Goal: Navigation & Orientation: Find specific page/section

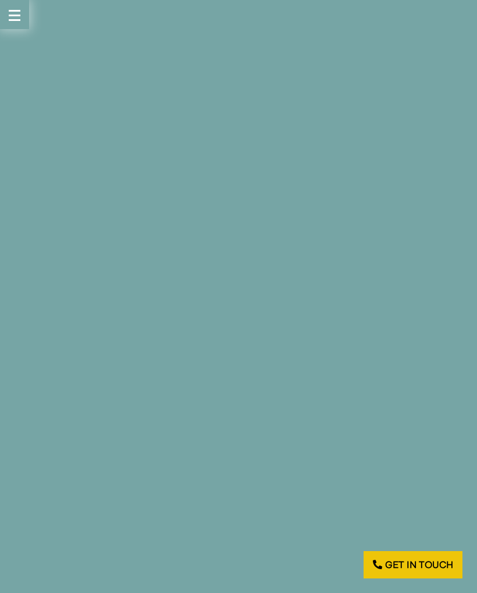
scroll to position [2493, 0]
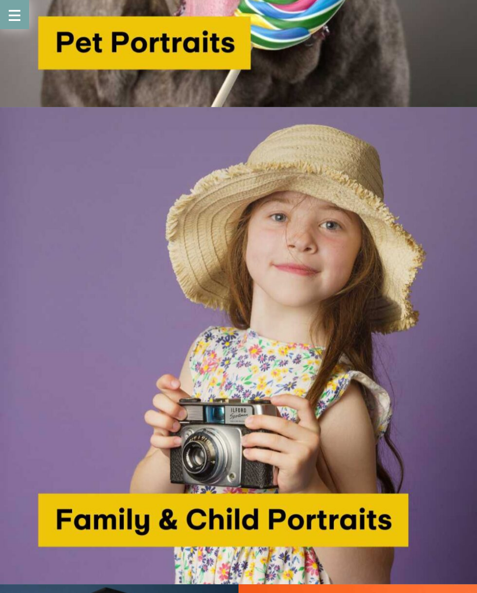
click at [331, 458] on img at bounding box center [238, 345] width 477 height 477
click at [378, 276] on img at bounding box center [238, 345] width 477 height 477
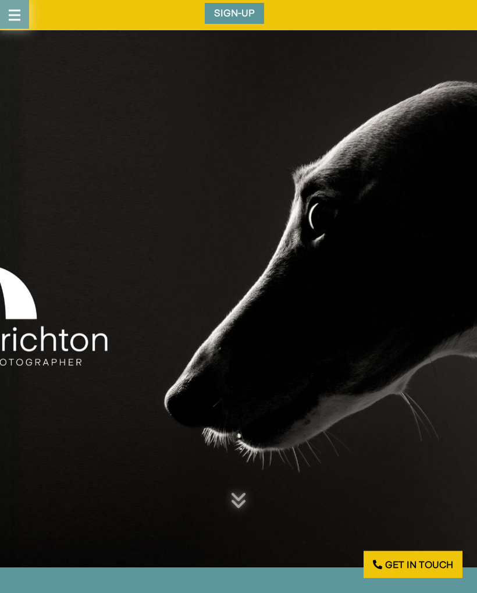
scroll to position [0, 0]
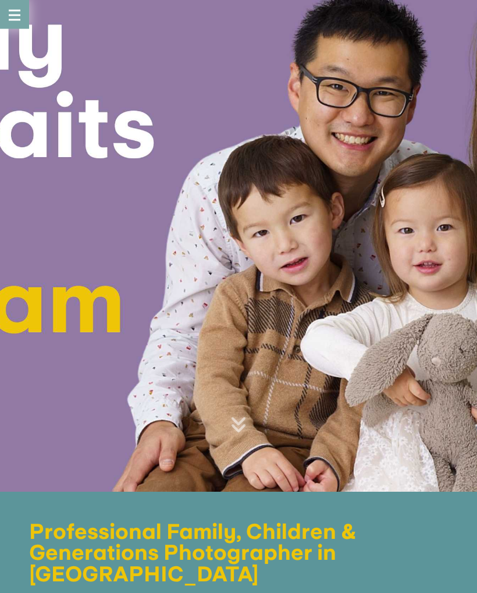
scroll to position [108, 0]
click at [438, 348] on div at bounding box center [238, 223] width 477 height 537
click at [454, 257] on div at bounding box center [238, 223] width 477 height 537
click at [244, 415] on icon at bounding box center [238, 424] width 16 height 19
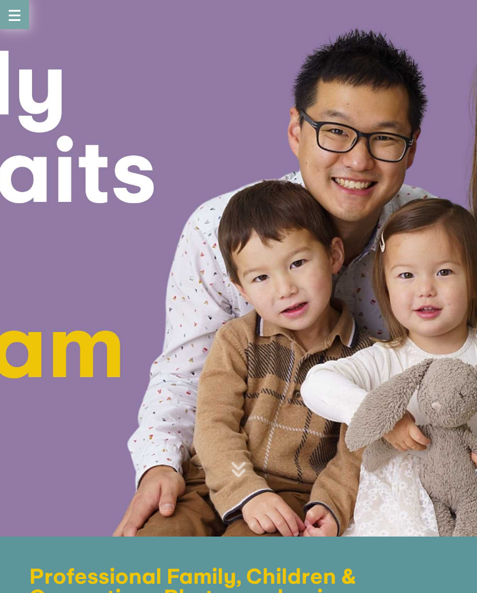
scroll to position [62, 0]
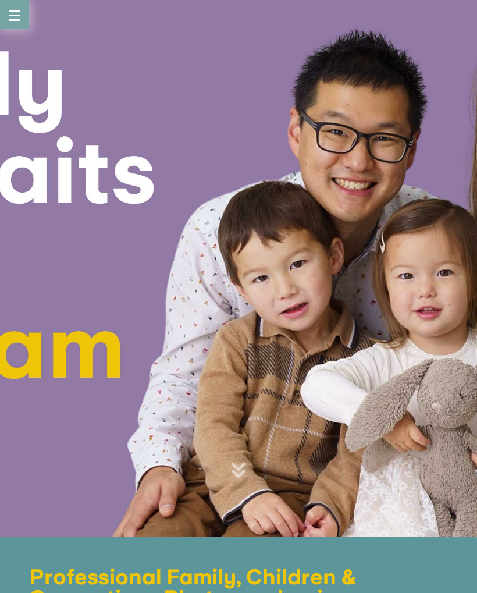
click at [461, 290] on div at bounding box center [238, 268] width 477 height 537
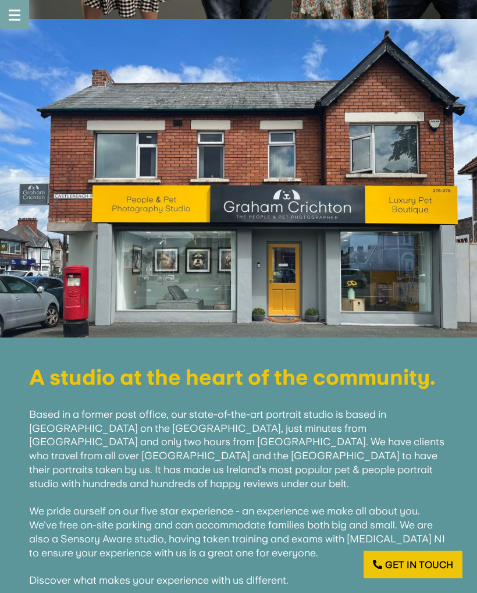
scroll to position [1227, 0]
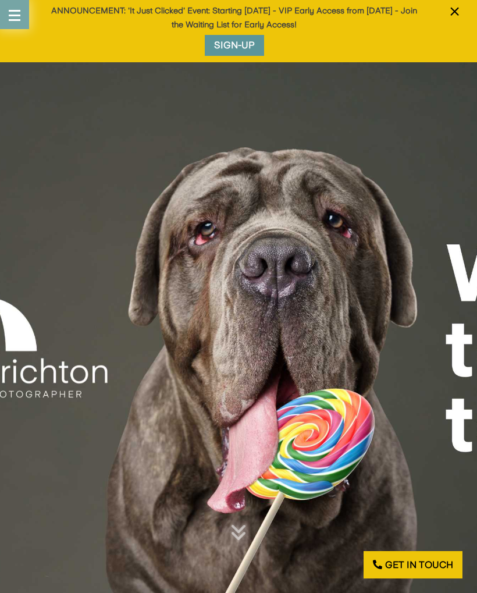
click at [463, 19] on button "×" at bounding box center [455, 19] width 22 height 34
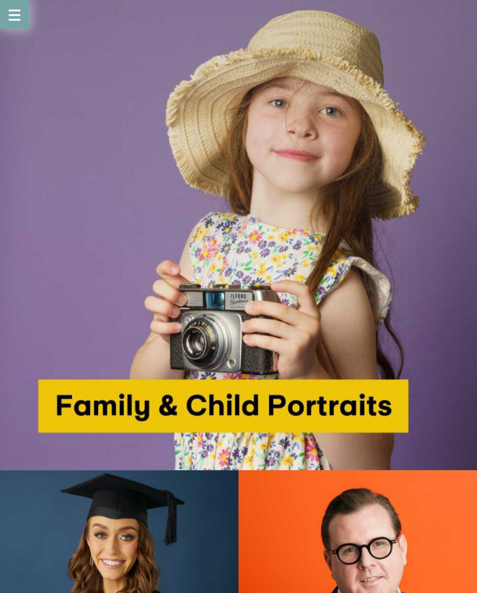
scroll to position [2545, 0]
click at [275, 350] on img at bounding box center [238, 231] width 477 height 477
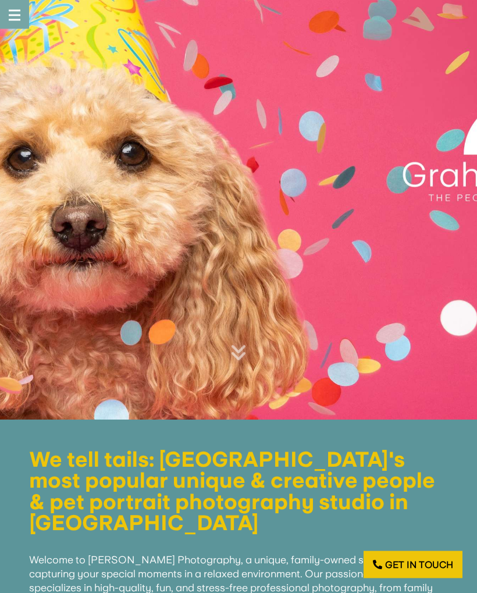
scroll to position [0, 0]
